Goal: Information Seeking & Learning: Learn about a topic

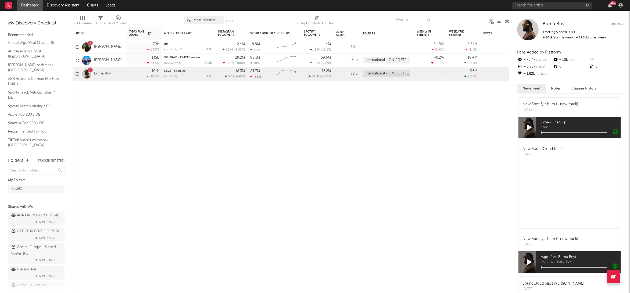
click at [108, 47] on link "[PERSON_NAME]" at bounding box center [108, 47] width 28 height 5
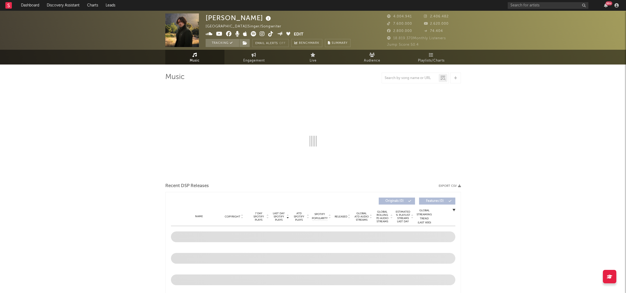
select select "6m"
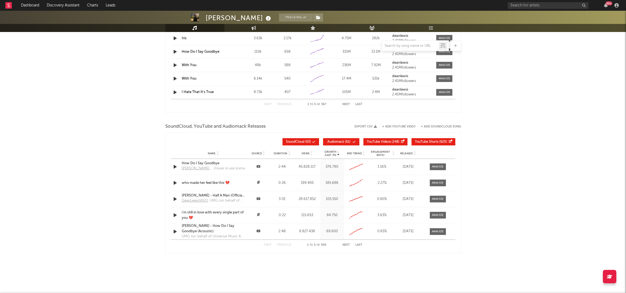
scroll to position [529, 0]
click at [436, 143] on span "YouTube Shorts" at bounding box center [426, 142] width 23 height 3
click at [430, 142] on span "YouTube Shorts" at bounding box center [426, 142] width 23 height 3
click at [385, 144] on button "YouTube Videos ( 248 )" at bounding box center [385, 141] width 44 height 7
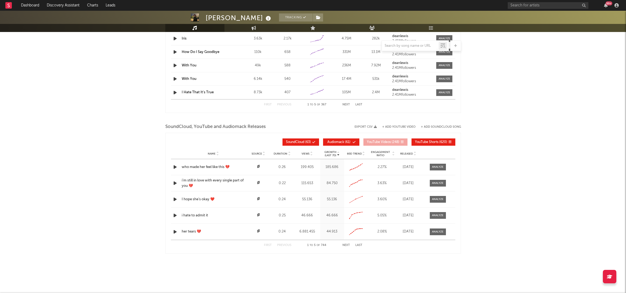
click at [345, 143] on span "Audiomack ( 61 )" at bounding box center [339, 142] width 25 height 3
click at [306, 142] on span "SoundCloud ( 63 )" at bounding box center [298, 142] width 25 height 3
click at [439, 166] on div at bounding box center [438, 167] width 12 height 4
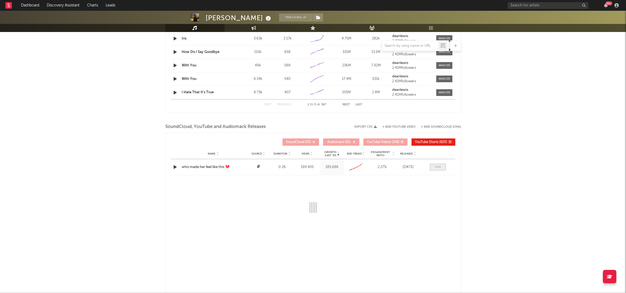
select select "All"
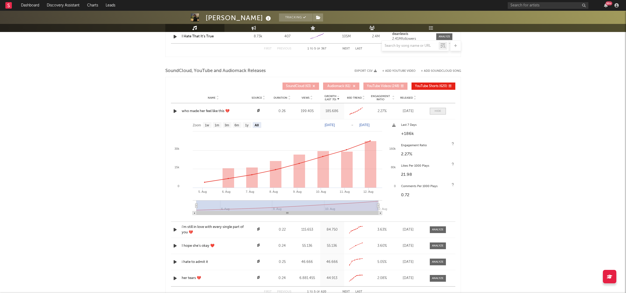
scroll to position [584, 0]
click at [386, 87] on span "YouTube Videos" at bounding box center [379, 86] width 24 height 3
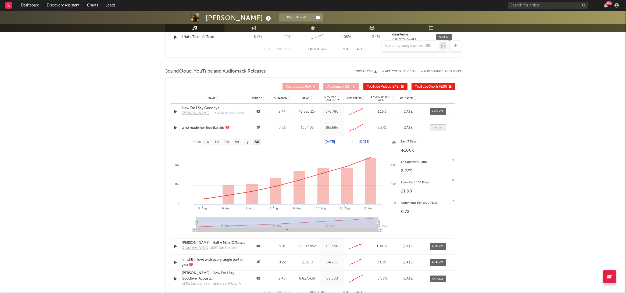
click at [436, 126] on div at bounding box center [438, 128] width 6 height 4
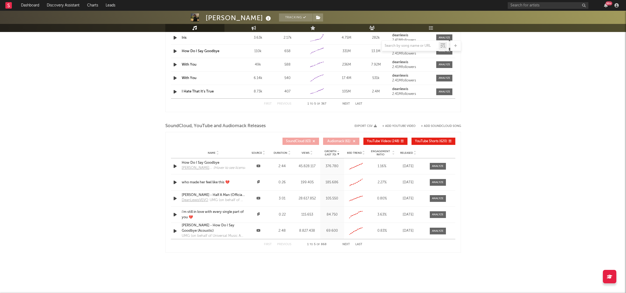
scroll to position [529, 0]
click at [435, 166] on div at bounding box center [438, 166] width 12 height 4
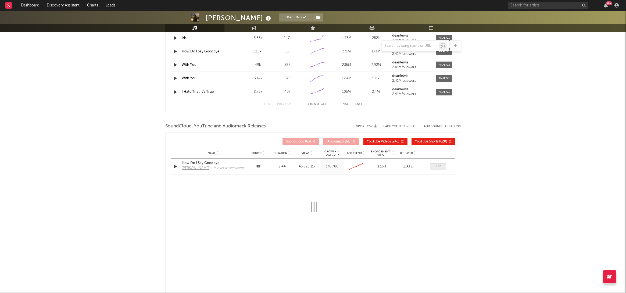
scroll to position [584, 0]
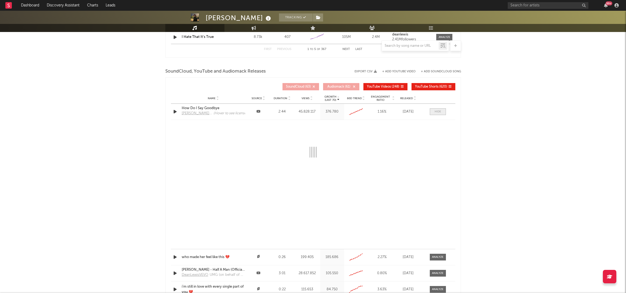
select select "6m"
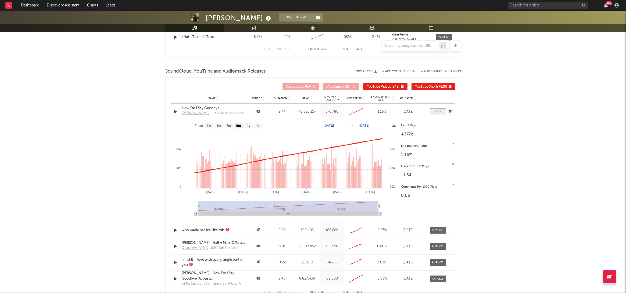
click at [439, 111] on div at bounding box center [438, 112] width 6 height 4
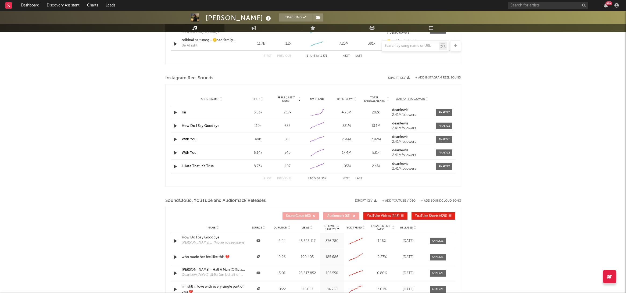
scroll to position [529, 0]
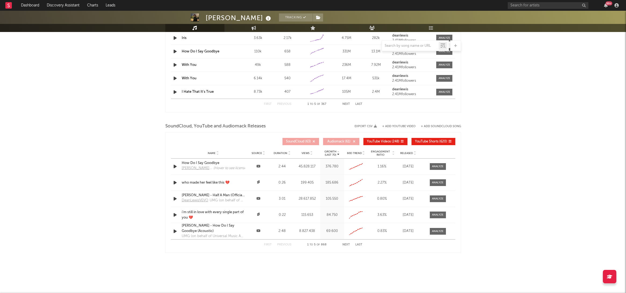
click at [258, 182] on icon at bounding box center [258, 181] width 3 height 3
click at [444, 182] on span at bounding box center [438, 182] width 16 height 7
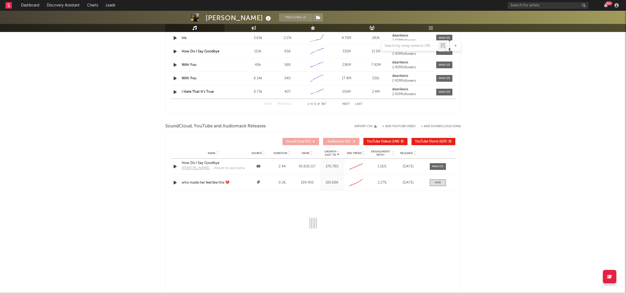
select select "All"
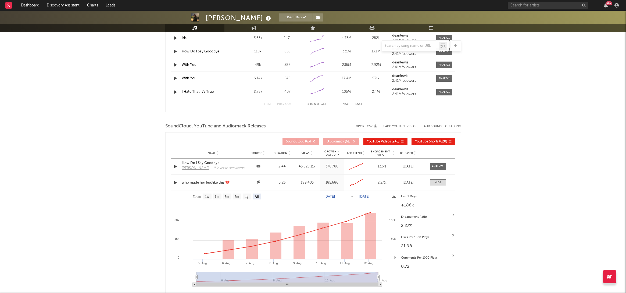
click at [260, 182] on div at bounding box center [258, 182] width 21 height 5
click at [259, 182] on icon at bounding box center [258, 181] width 3 height 3
click at [257, 182] on icon at bounding box center [258, 181] width 4 height 3
click at [190, 181] on div "who made her feel like this 💔" at bounding box center [213, 182] width 63 height 5
click at [439, 184] on div at bounding box center [438, 183] width 6 height 4
